Goal: Transaction & Acquisition: Obtain resource

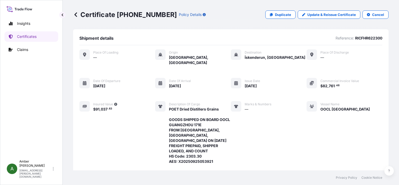
scroll to position [147, 0]
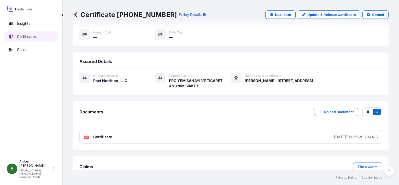
click at [25, 35] on p "Certificates" at bounding box center [27, 36] width 20 height 5
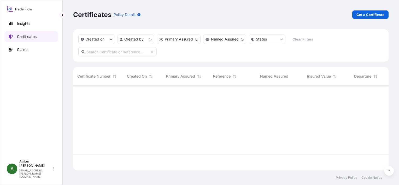
scroll to position [84, 311]
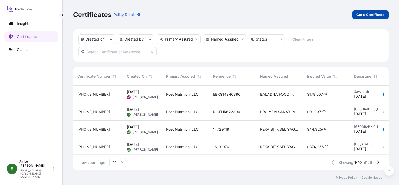
click at [358, 14] on p "Get a Certificate" at bounding box center [370, 14] width 28 height 5
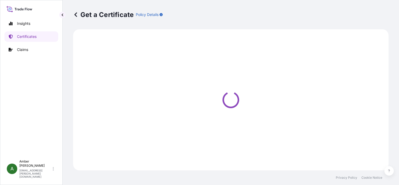
select select "Ocean Vessel"
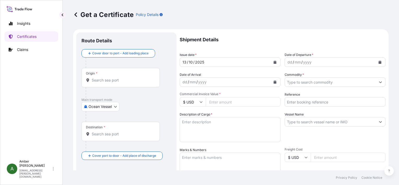
click at [299, 101] on input "Reference" at bounding box center [335, 101] width 101 height 9
paste input "90104933"
type input "90104933"
click at [301, 79] on input "Commodity *" at bounding box center [330, 81] width 91 height 9
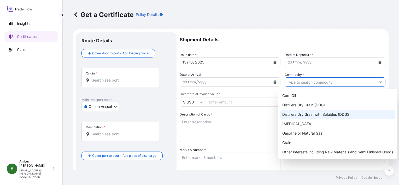
click at [312, 114] on div "Distillers Dry Grain with Solubles (DDGS)" at bounding box center [337, 114] width 115 height 9
type input "Distillers Dry Grain with Solubles (DDGS)"
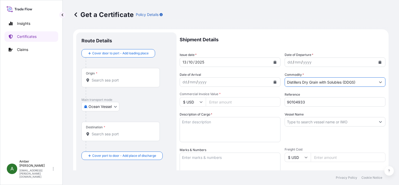
click at [379, 62] on icon "Calendar" at bounding box center [380, 62] width 3 height 3
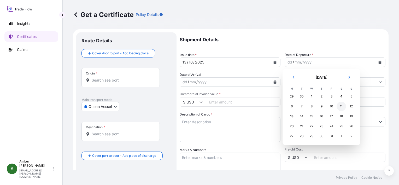
click at [343, 106] on div "11" at bounding box center [341, 106] width 9 height 9
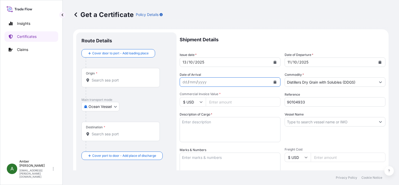
click at [274, 82] on icon "Calendar" at bounding box center [275, 81] width 3 height 3
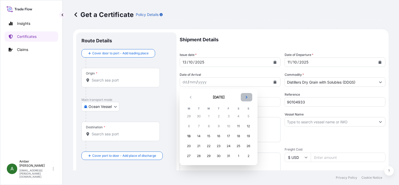
click at [246, 98] on icon "Next" at bounding box center [247, 97] width 2 height 3
click at [247, 125] on div "9" at bounding box center [248, 125] width 9 height 9
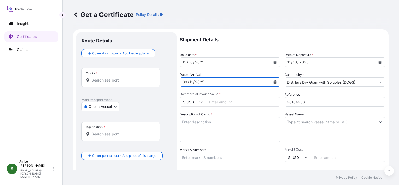
click at [104, 80] on input "Origin *" at bounding box center [123, 80] width 62 height 5
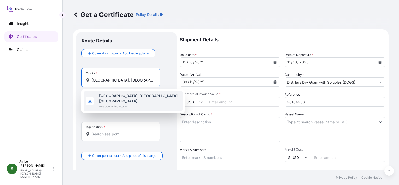
click at [112, 95] on b "[GEOGRAPHIC_DATA], [GEOGRAPHIC_DATA], [GEOGRAPHIC_DATA]" at bounding box center [139, 98] width 80 height 10
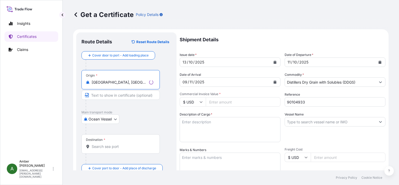
type input "[GEOGRAPHIC_DATA], [GEOGRAPHIC_DATA], [GEOGRAPHIC_DATA]"
click at [111, 149] on div "Destination *" at bounding box center [120, 143] width 78 height 19
click at [111, 149] on input "Destination *" at bounding box center [123, 146] width 62 height 5
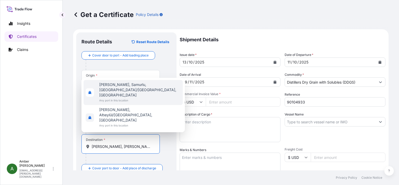
click at [111, 98] on span "[PERSON_NAME], Samurlu, [GEOGRAPHIC_DATA]/[GEOGRAPHIC_DATA], [GEOGRAPHIC_DATA]" at bounding box center [139, 90] width 81 height 16
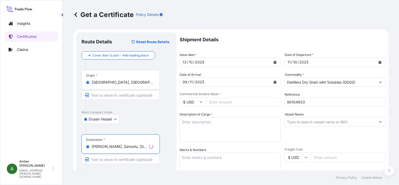
type input "[PERSON_NAME], Samurlu, [GEOGRAPHIC_DATA]/[GEOGRAPHIC_DATA], [GEOGRAPHIC_DATA]"
click at [168, 119] on div "Ocean Vessel Air Ocean Vessel Ocean Vessel - On Deck Rail Road" at bounding box center [126, 118] width 90 height 9
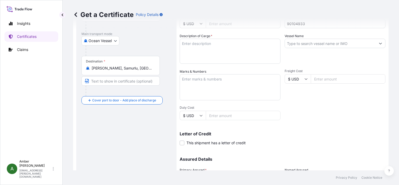
scroll to position [52, 0]
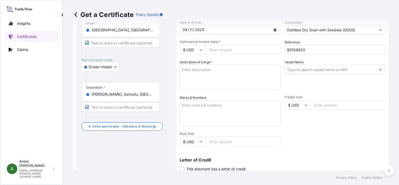
click at [206, 75] on textarea "Description of Cargo *" at bounding box center [230, 77] width 101 height 25
paste textarea "US ORIGIN DISTILLERS DRIED GRAINS WITH SOLUBLES (DDGS) , IN BULK GOODS SHIPPED …"
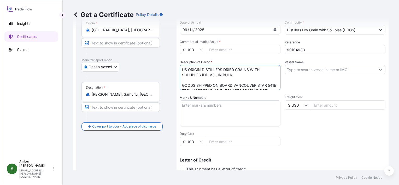
scroll to position [29, 0]
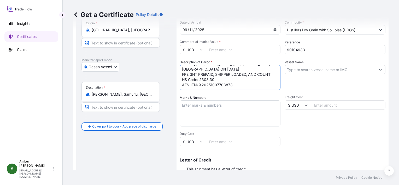
type textarea "US ORIGIN DISTILLERS DRIED GRAINS WITH SOLUBLES (DDGS) , IN BULK GOODS SHIPPED …"
click at [239, 49] on input "Commercial Invoice Value *" at bounding box center [243, 49] width 75 height 9
paste input "86312.13"
type input "86312.13"
click at [315, 88] on div "Vessel Name" at bounding box center [335, 75] width 101 height 30
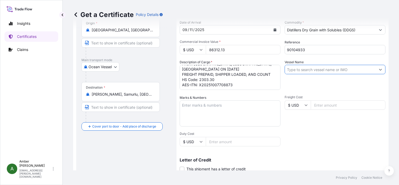
click at [305, 68] on input "Vessel Name" at bounding box center [330, 69] width 91 height 9
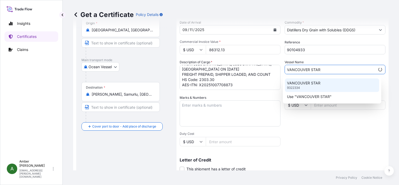
click at [308, 84] on p "VANCOUVER STAR" at bounding box center [303, 82] width 33 height 5
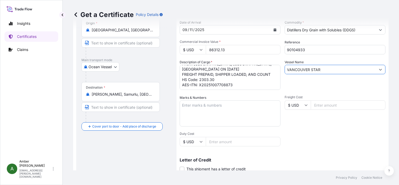
type input "VANCOUVER STAR"
click at [308, 81] on div "Vessel Name VANCOUVER STAR" at bounding box center [335, 75] width 101 height 30
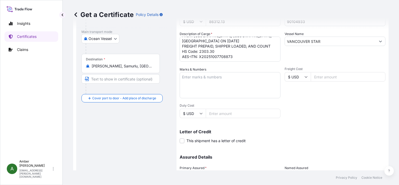
scroll to position [128, 0]
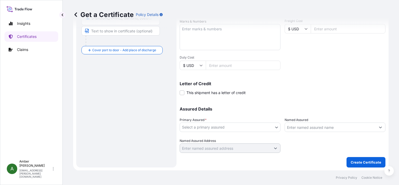
click at [226, 126] on body "0 options available. 1 option available. 2 options available. Insights Certific…" at bounding box center [199, 92] width 399 height 185
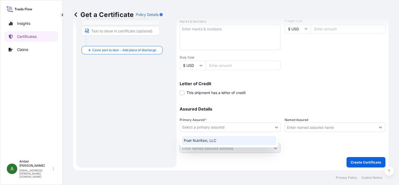
click at [218, 143] on div "Poet Nutrition, LLC" at bounding box center [229, 140] width 95 height 9
select select "31546"
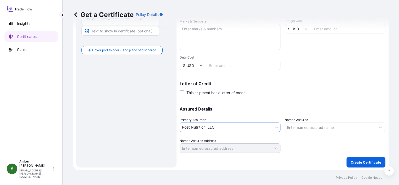
click at [312, 126] on input "Named Assured" at bounding box center [330, 126] width 91 height 9
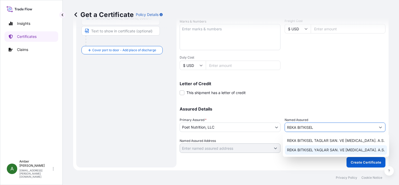
click at [315, 149] on span "REKA BITKISEL YAGLAR SAN. VE [MEDICAL_DATA]. A.S." at bounding box center [336, 149] width 98 height 5
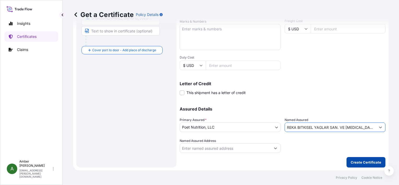
type input "REKA BITKISEL YAGLAR SAN. VE [MEDICAL_DATA]. A.S."
click at [360, 162] on p "Create Certificate" at bounding box center [366, 162] width 31 height 5
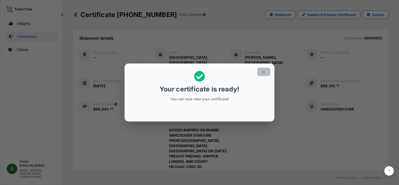
click at [264, 72] on icon "button" at bounding box center [263, 71] width 5 height 5
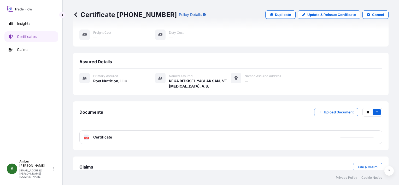
scroll to position [158, 0]
click at [87, 130] on div "PDF Certificate" at bounding box center [230, 137] width 303 height 14
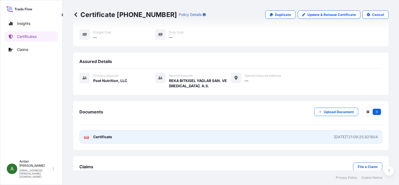
click at [89, 136] on rect at bounding box center [86, 137] width 5 height 2
